Goal: Task Accomplishment & Management: Manage account settings

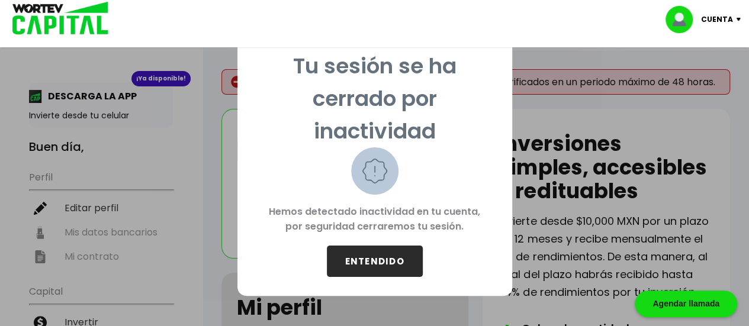
click at [382, 259] on button "ENTENDIDO" at bounding box center [375, 261] width 96 height 31
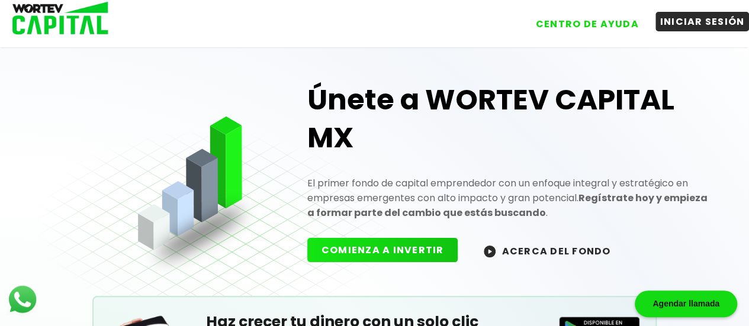
click at [688, 23] on button "INICIAR SESIÓN" at bounding box center [702, 22] width 94 height 20
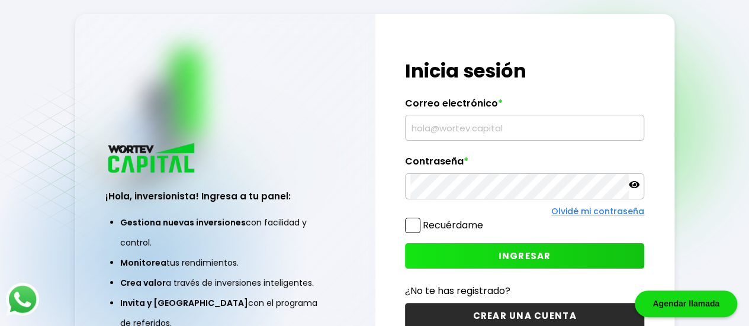
click at [453, 129] on input "text" at bounding box center [524, 127] width 228 height 25
type input "[EMAIL_ADDRESS][DOMAIN_NAME]"
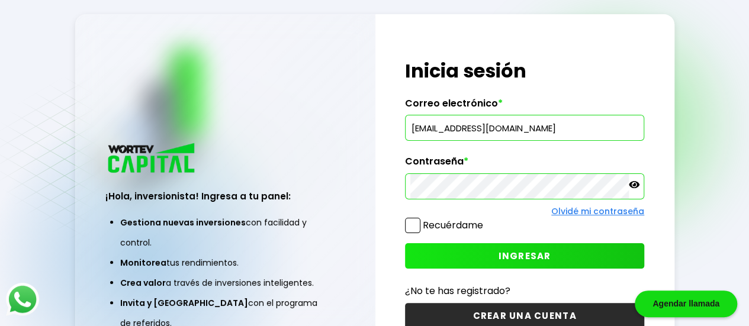
click at [418, 223] on span at bounding box center [412, 225] width 15 height 15
click at [485, 220] on input "Recuérdame" at bounding box center [485, 220] width 0 height 0
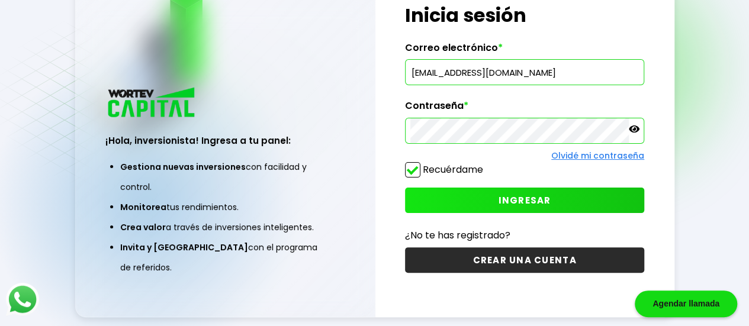
scroll to position [59, 0]
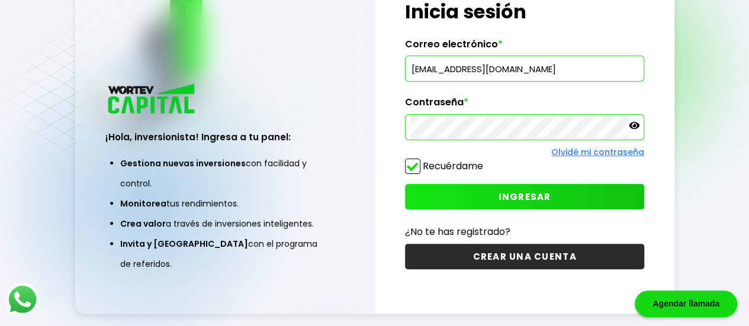
click at [546, 197] on span "INGRESAR" at bounding box center [524, 197] width 53 height 12
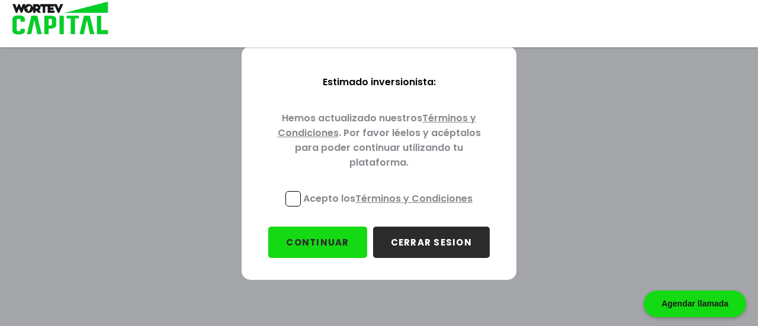
click at [297, 197] on span at bounding box center [292, 198] width 15 height 15
click at [390, 208] on input "Acepto los Términos y Condiciones" at bounding box center [390, 208] width 0 height 0
click at [333, 240] on button "CONTINUAR" at bounding box center [317, 242] width 98 height 31
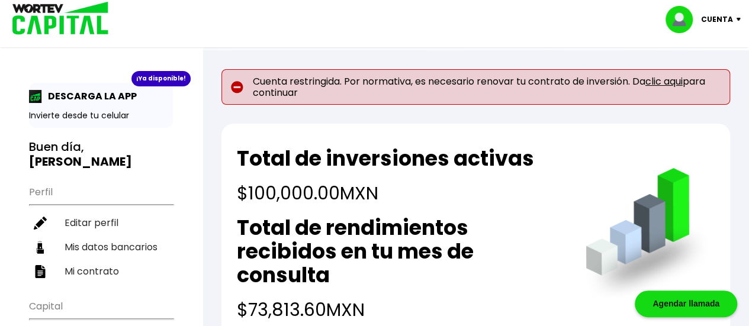
click at [666, 79] on link "clic aqui" at bounding box center [663, 82] width 37 height 14
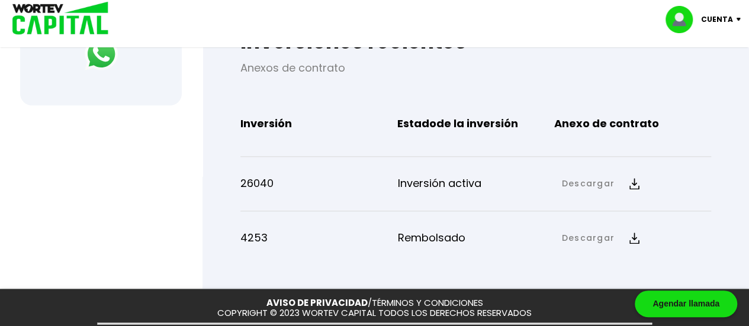
scroll to position [592, 0]
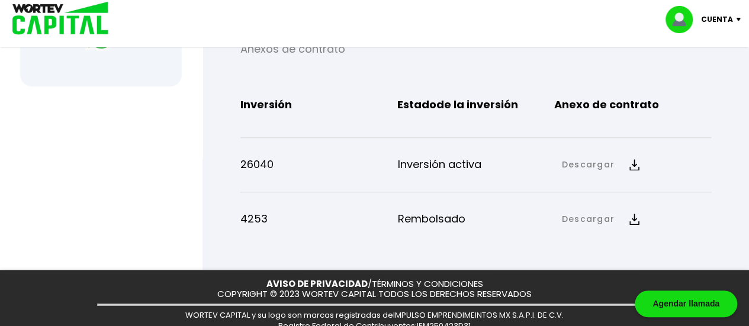
click at [630, 214] on img at bounding box center [634, 219] width 10 height 11
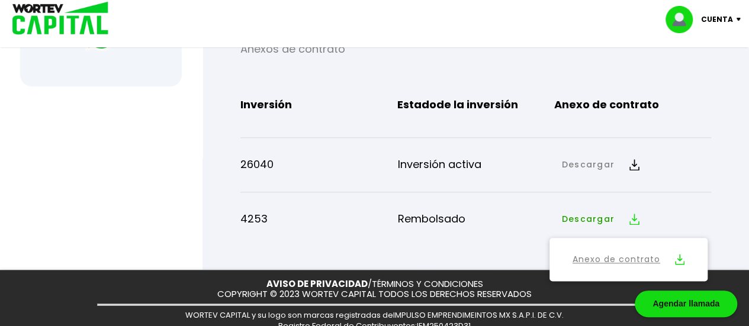
click at [672, 257] on button "Anexo de contrato" at bounding box center [628, 259] width 147 height 33
click at [634, 165] on img at bounding box center [634, 164] width 10 height 11
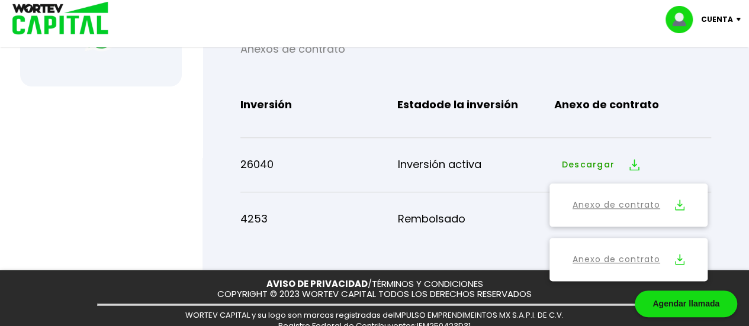
click at [677, 201] on img at bounding box center [679, 204] width 9 height 11
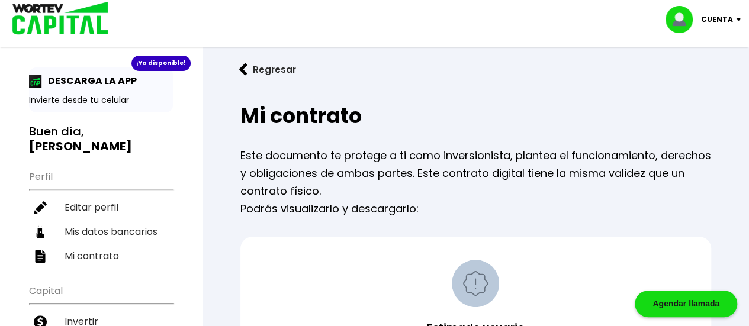
scroll to position [0, 0]
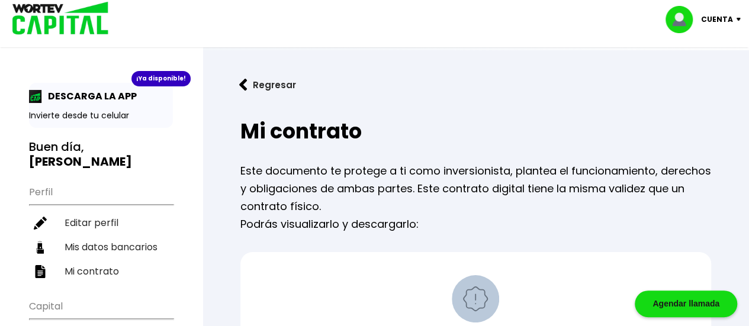
click at [738, 20] on img at bounding box center [741, 20] width 16 height 4
click at [700, 79] on li "Cerrar sesión" at bounding box center [704, 79] width 95 height 24
